Goal: Task Accomplishment & Management: Manage account settings

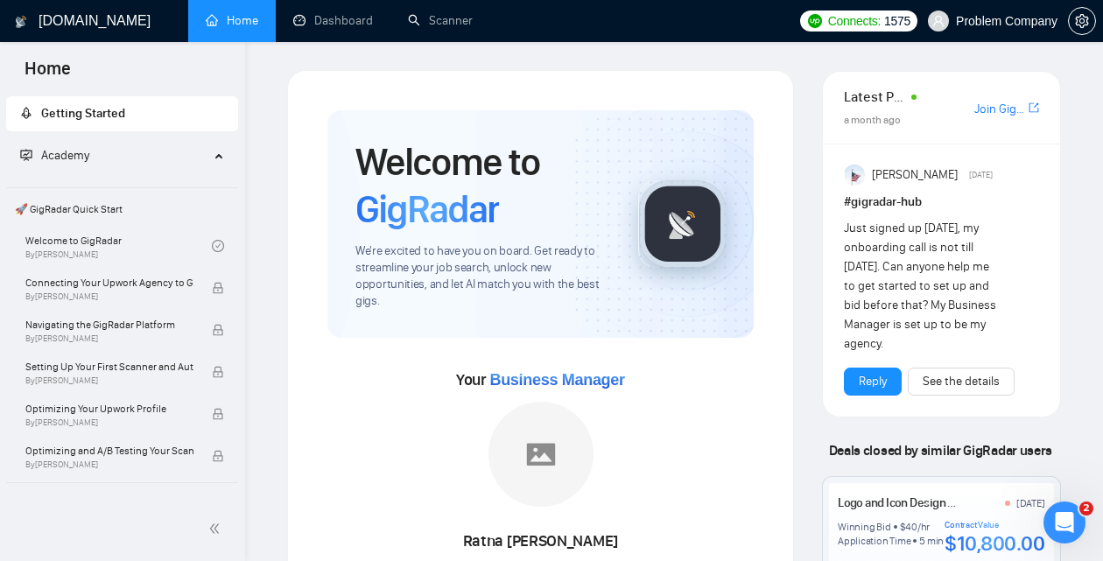
scroll to position [335, 0]
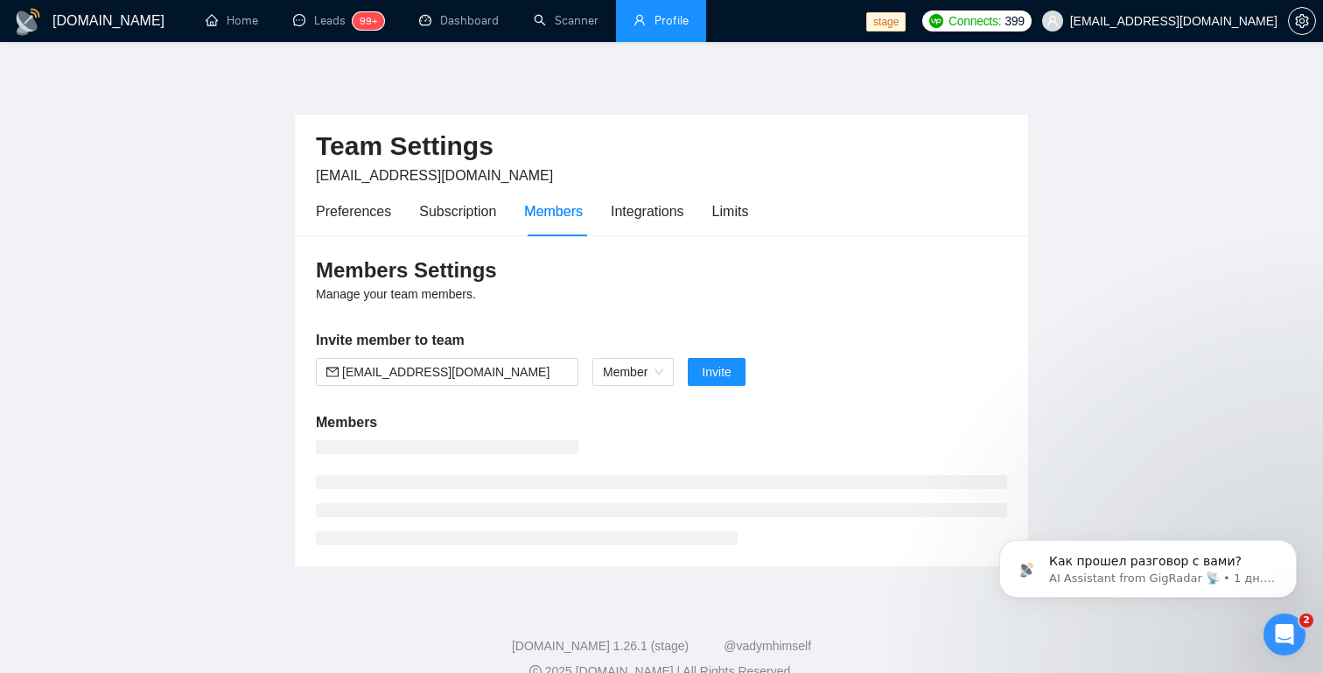
click at [689, 15] on link "Profile" at bounding box center [661, 20] width 55 height 15
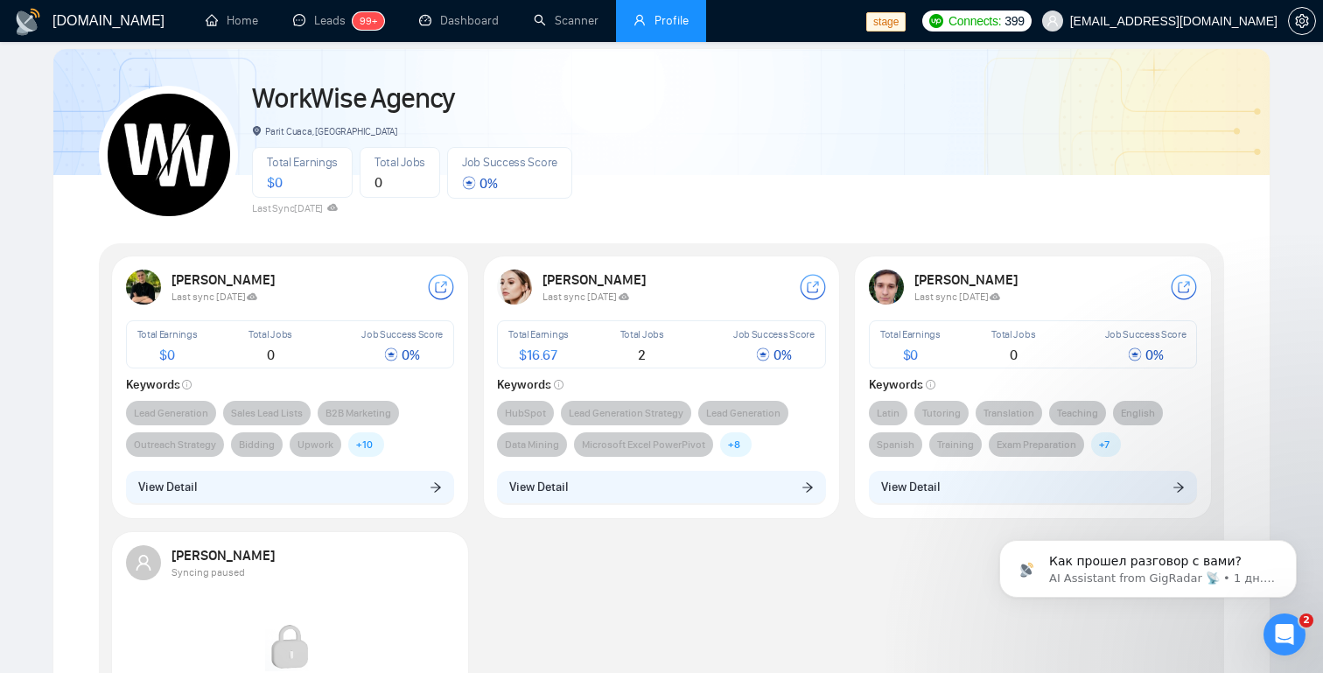
scroll to position [86, 0]
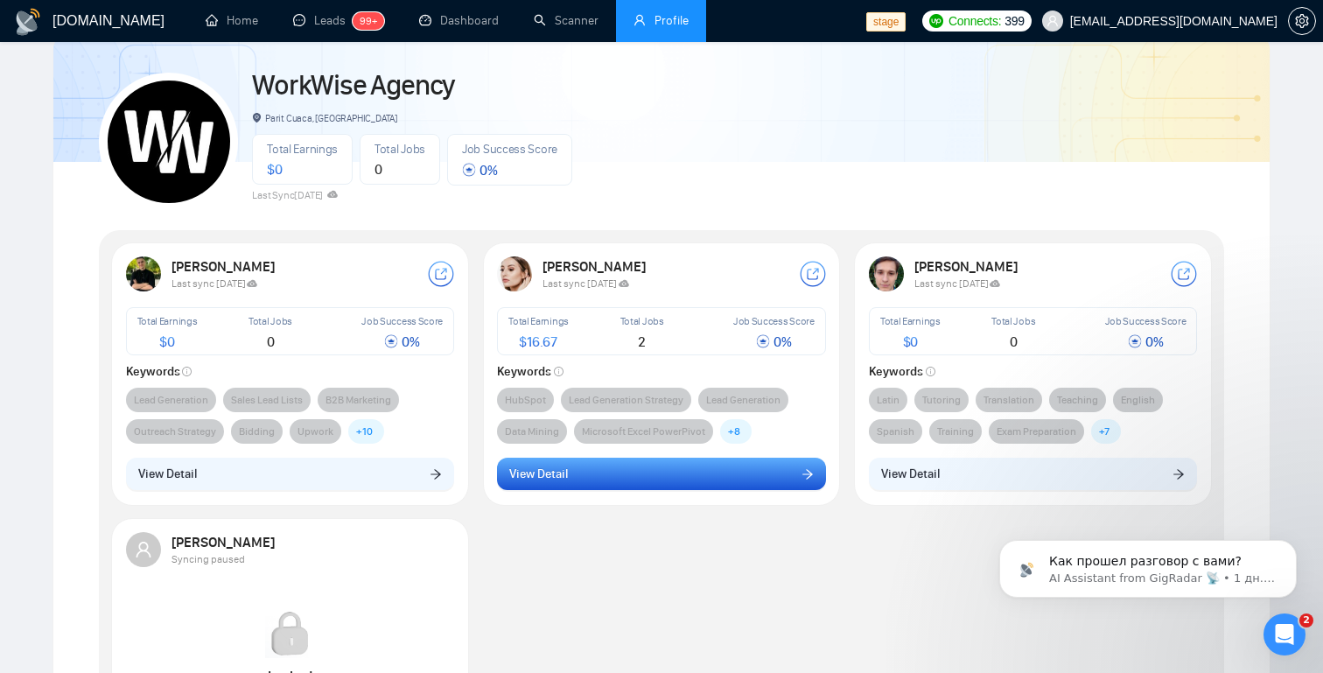
click at [731, 474] on button "View Detail" at bounding box center [661, 474] width 329 height 33
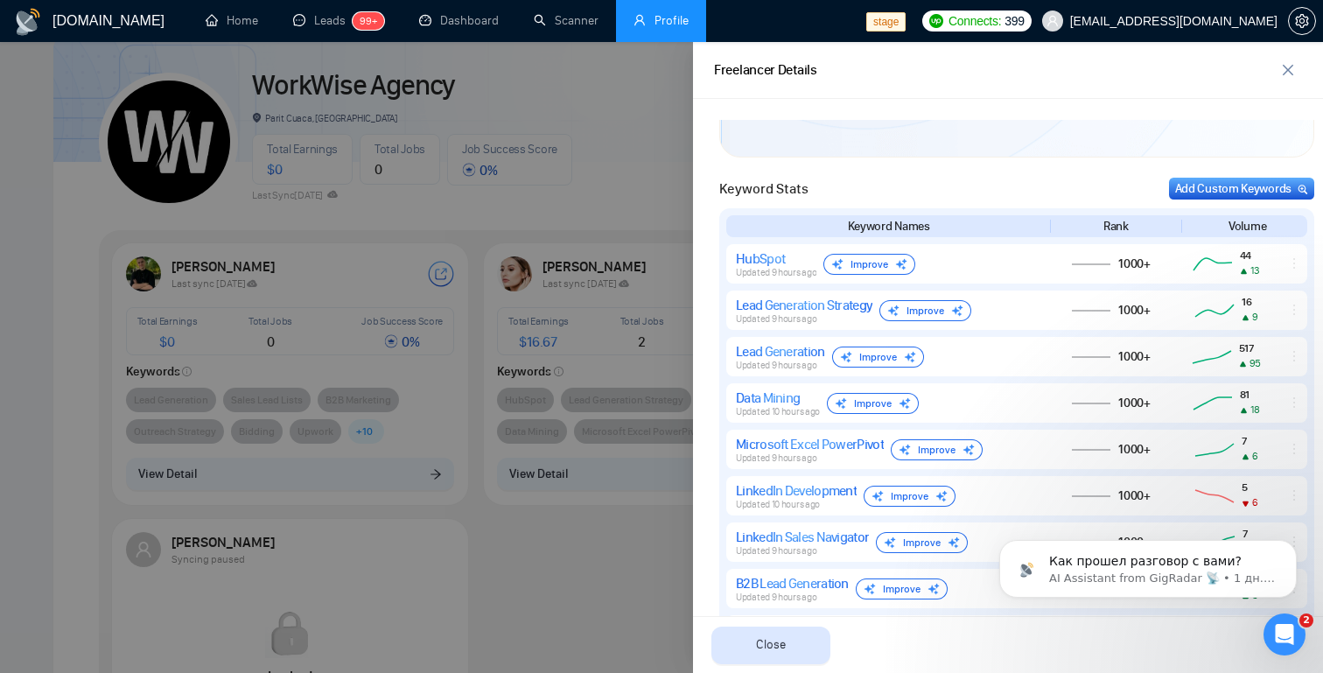
scroll to position [722, 0]
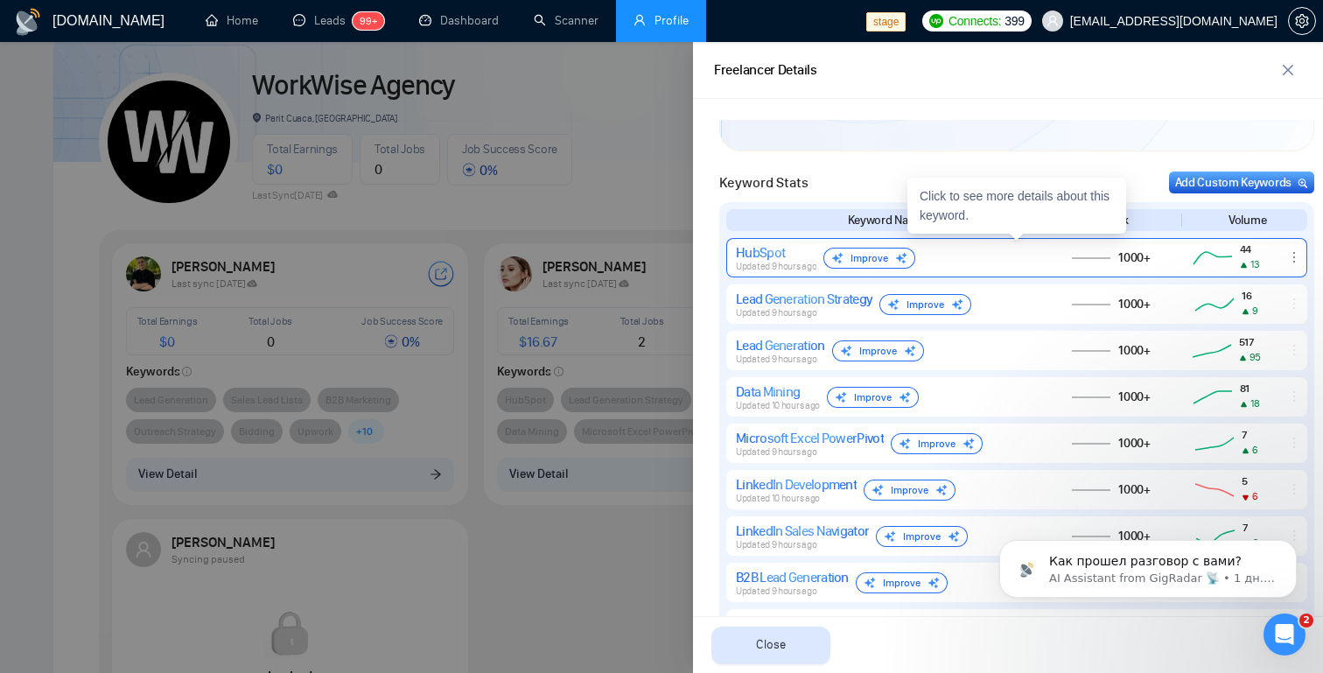
click at [1233, 252] on icon at bounding box center [1212, 258] width 47 height 21
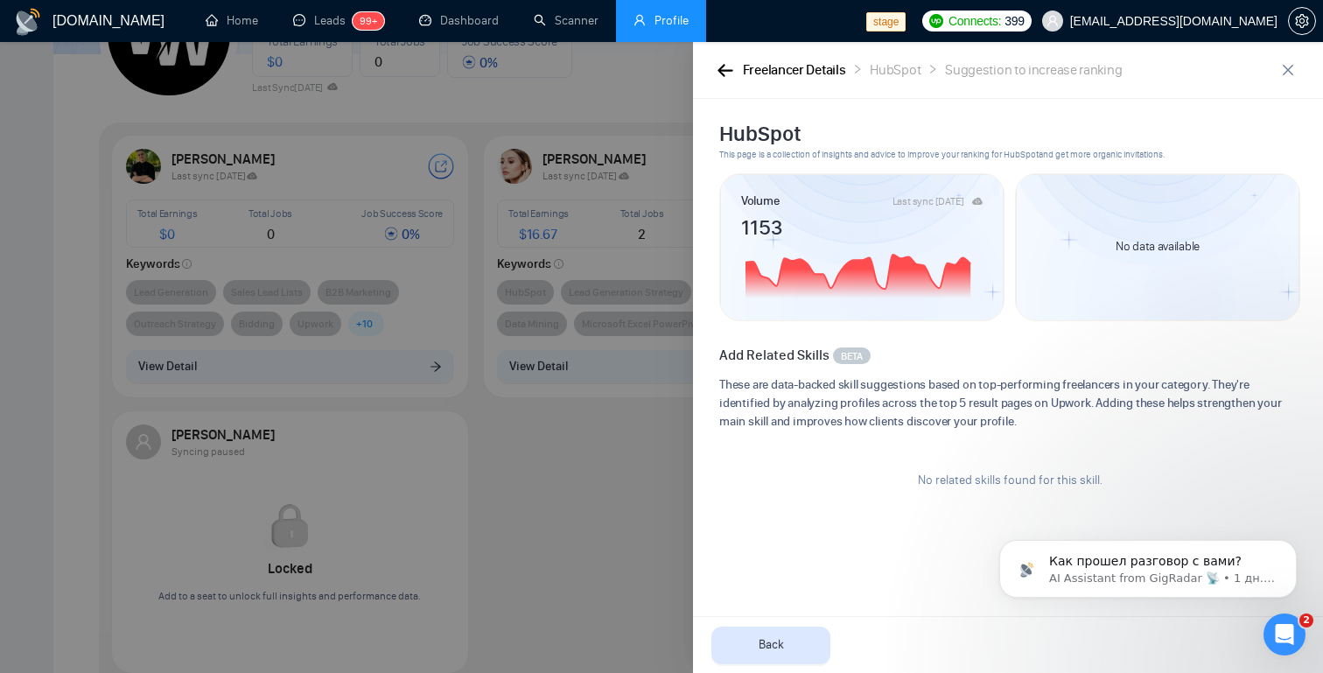
scroll to position [192, 0]
click at [717, 71] on button "button" at bounding box center [724, 69] width 21 height 19
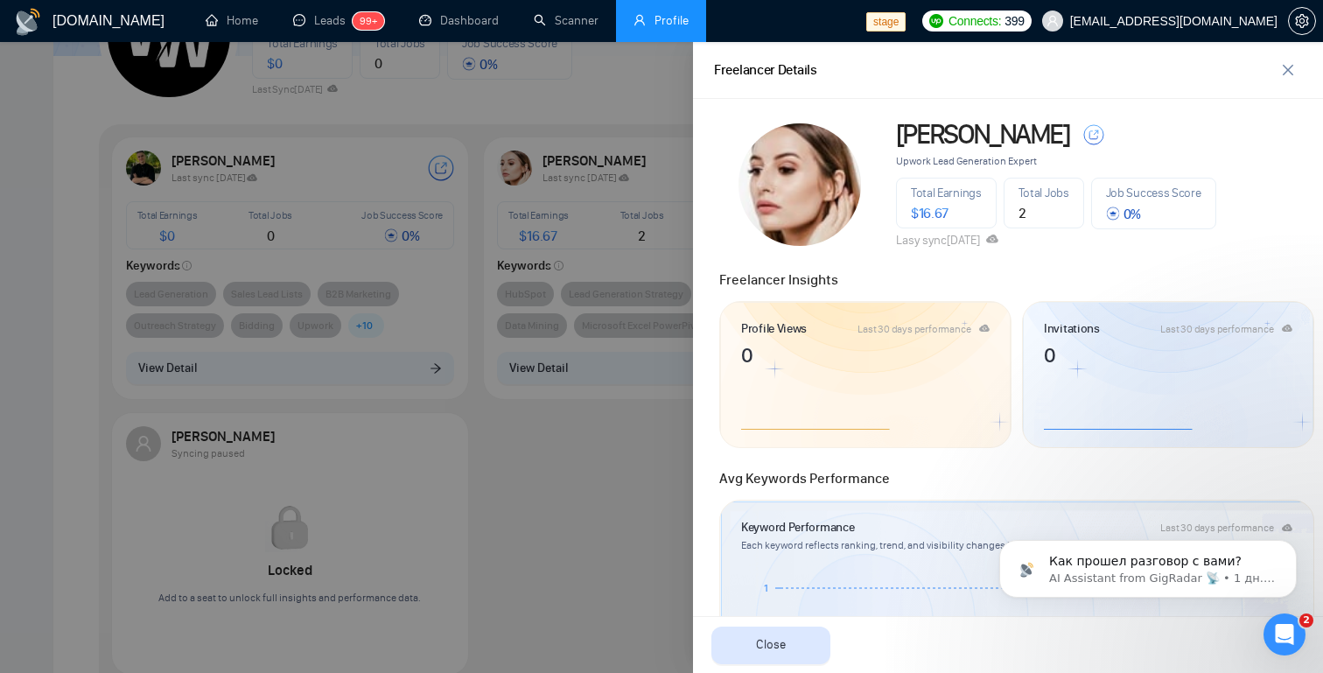
click at [508, 294] on div at bounding box center [661, 357] width 1323 height 631
